Goal: Information Seeking & Learning: Understand process/instructions

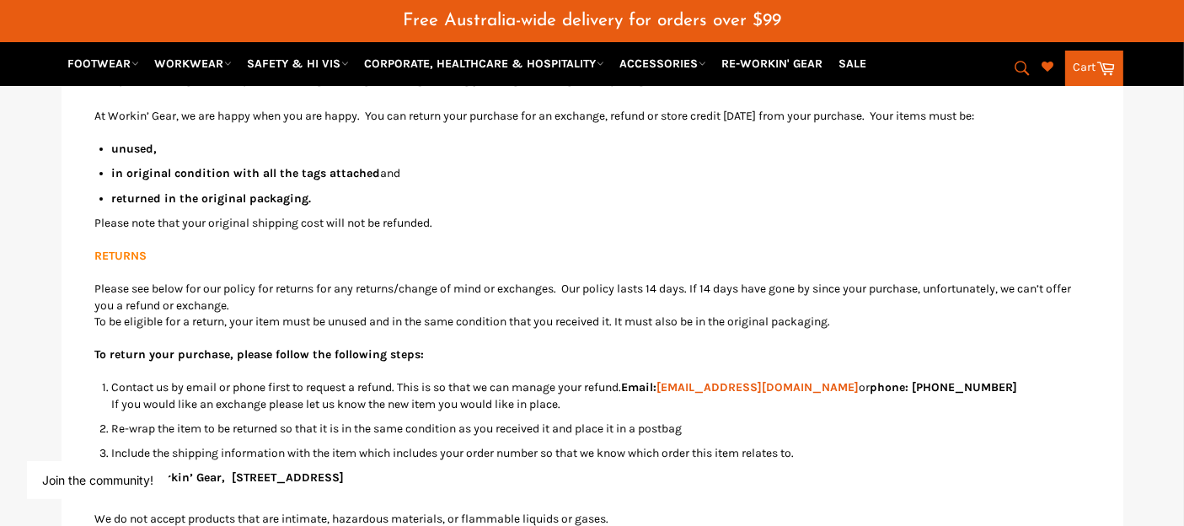
scroll to position [338, 0]
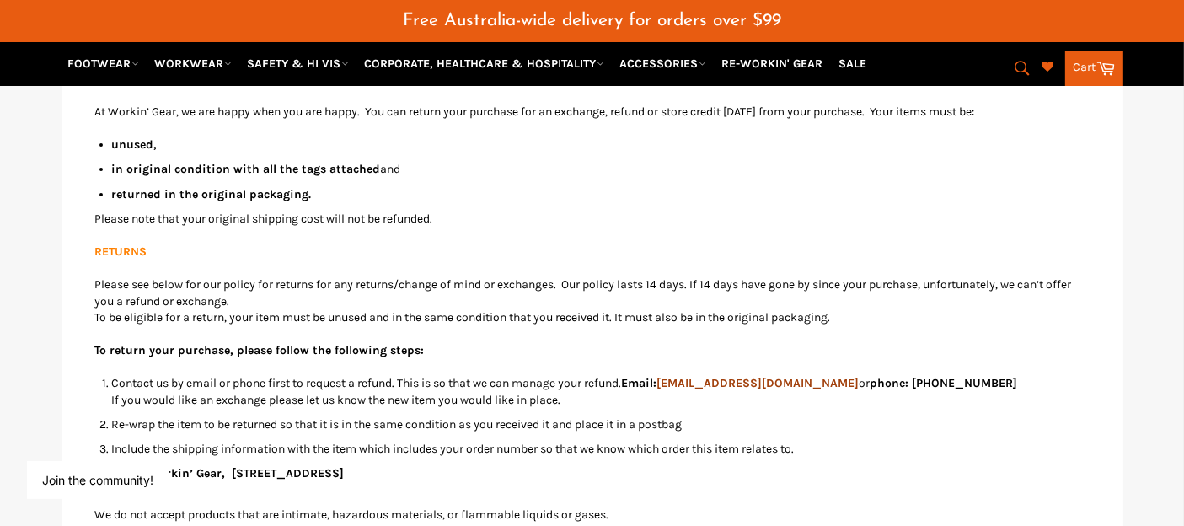
click at [759, 376] on link "[EMAIL_ADDRESS][DOMAIN_NAME]" at bounding box center [759, 383] width 202 height 14
click at [971, 277] on p "Please see below for our policy for returns for any returns/change of mind or e…" at bounding box center [592, 301] width 995 height 49
drag, startPoint x: 828, startPoint y: 360, endPoint x: 682, endPoint y: 358, distance: 145.9
click at [682, 375] on li "Contact us by email or phone first to request a refund. This is so that we can …" at bounding box center [601, 391] width 978 height 33
copy link "[EMAIL_ADDRESS][DOMAIN_NAME]"
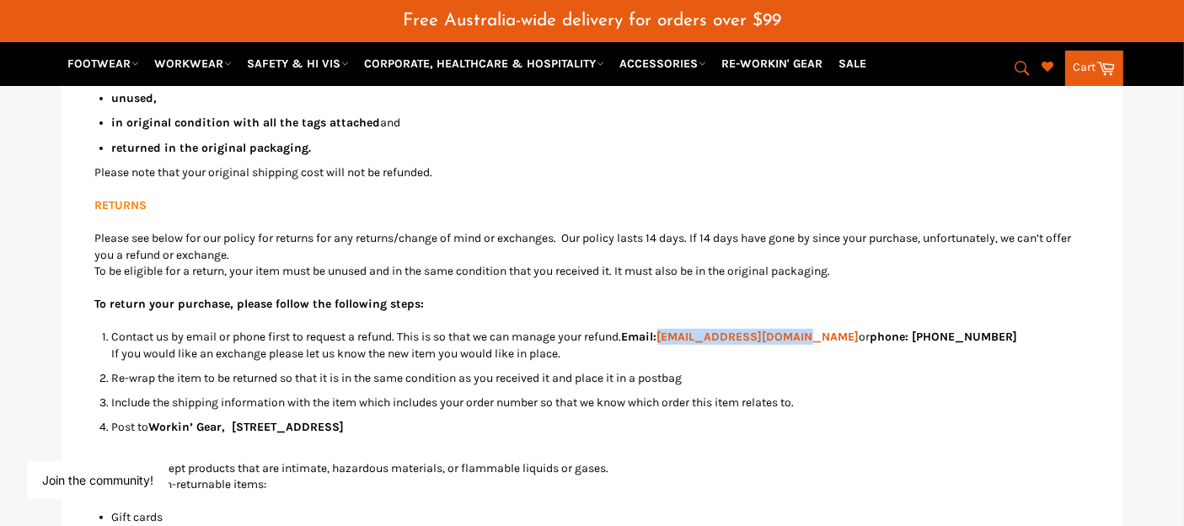
scroll to position [385, 0]
click at [226, 394] on li "Include the shipping information with the item which includes your order number…" at bounding box center [601, 402] width 978 height 16
drag, startPoint x: 158, startPoint y: 355, endPoint x: 113, endPoint y: 348, distance: 46.0
click at [113, 369] on li "Re-wrap the item to be returned so that it is in the same condition as you rece…" at bounding box center [601, 377] width 978 height 16
copy li "Re-wrap"
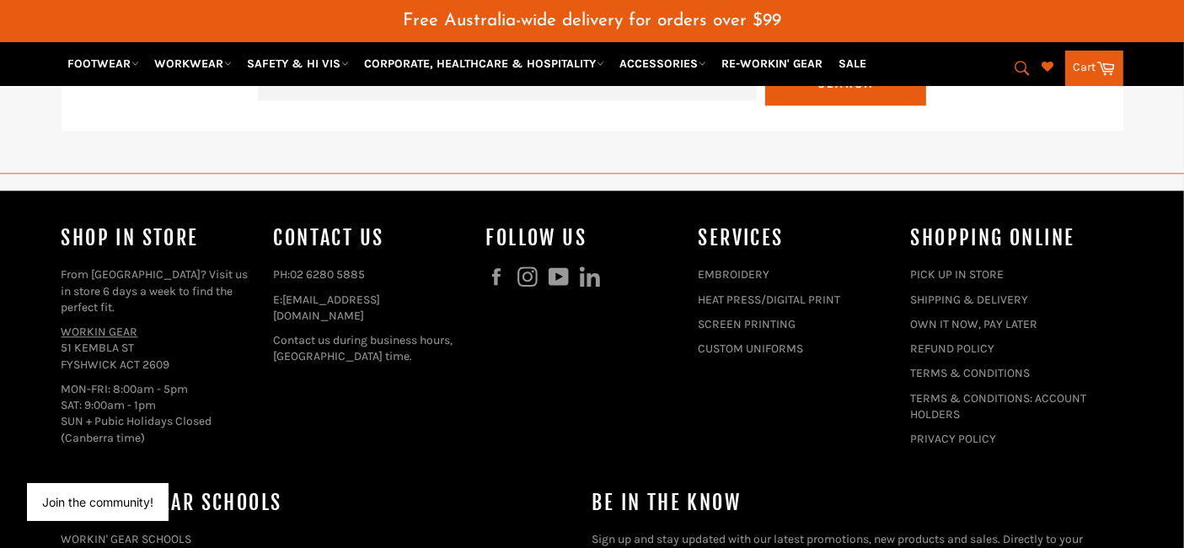
scroll to position [4198, 0]
